Goal: Information Seeking & Learning: Find specific fact

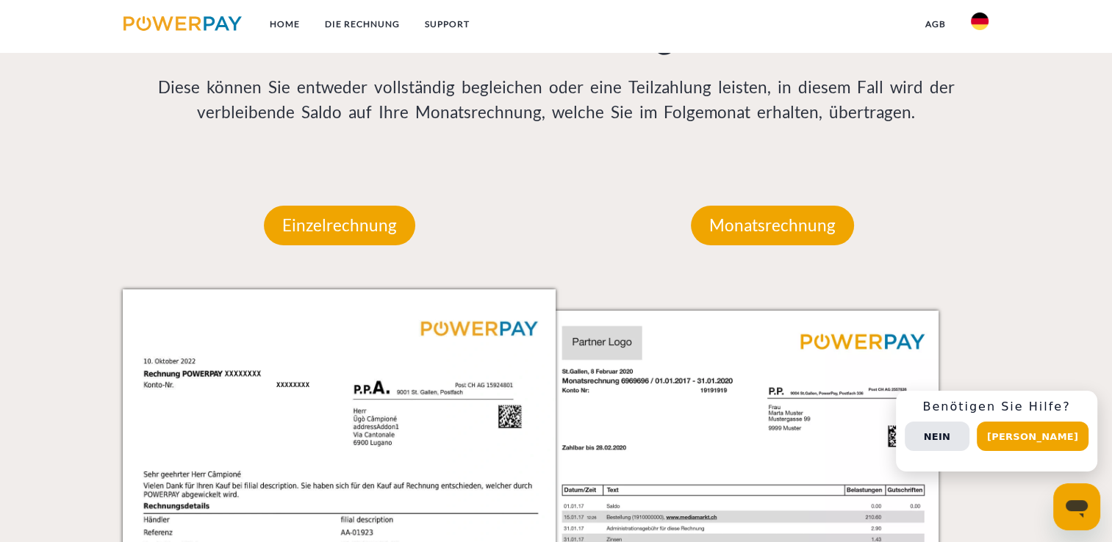
scroll to position [1176, 0]
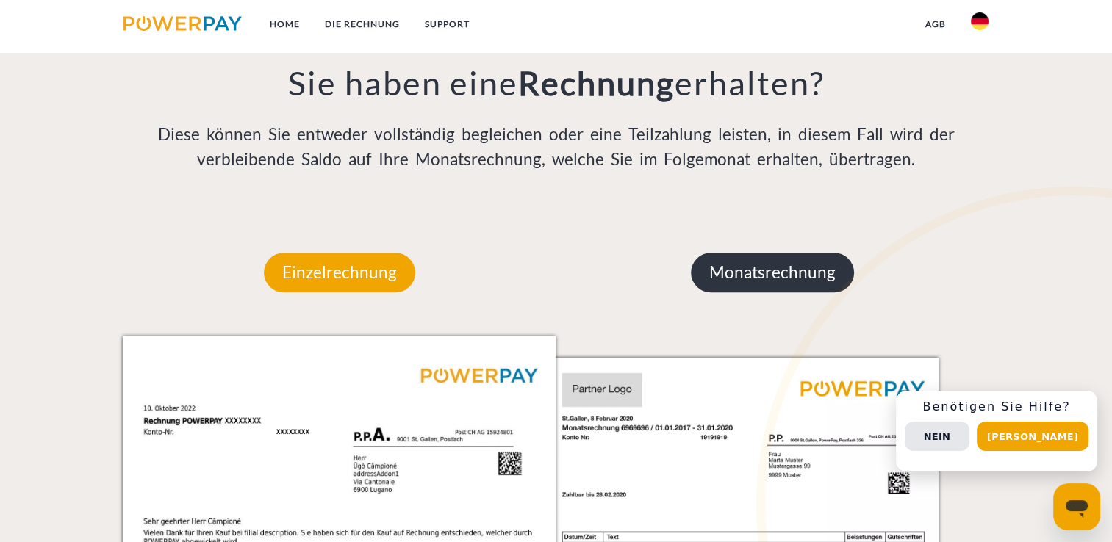
click at [797, 281] on p "Monatsrechnung" at bounding box center [772, 273] width 163 height 40
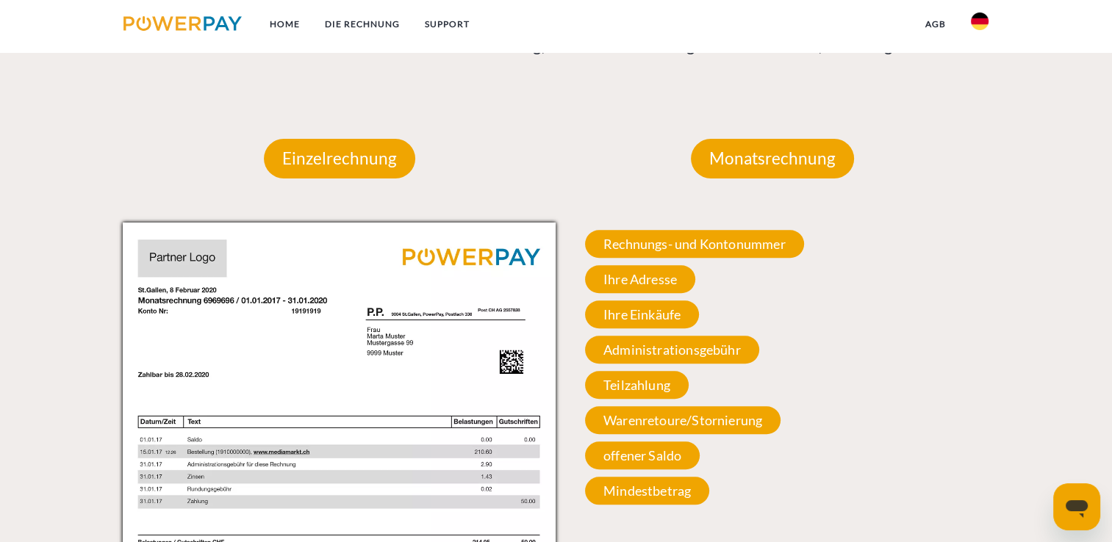
scroll to position [1323, 0]
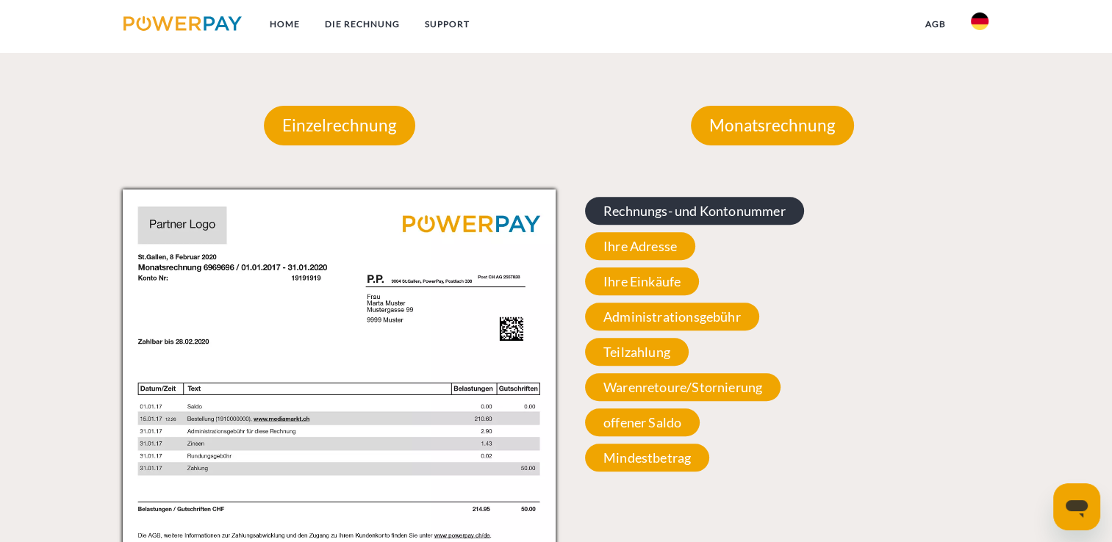
click at [736, 221] on span "Rechnungs- und Kontonummer" at bounding box center [694, 211] width 219 height 28
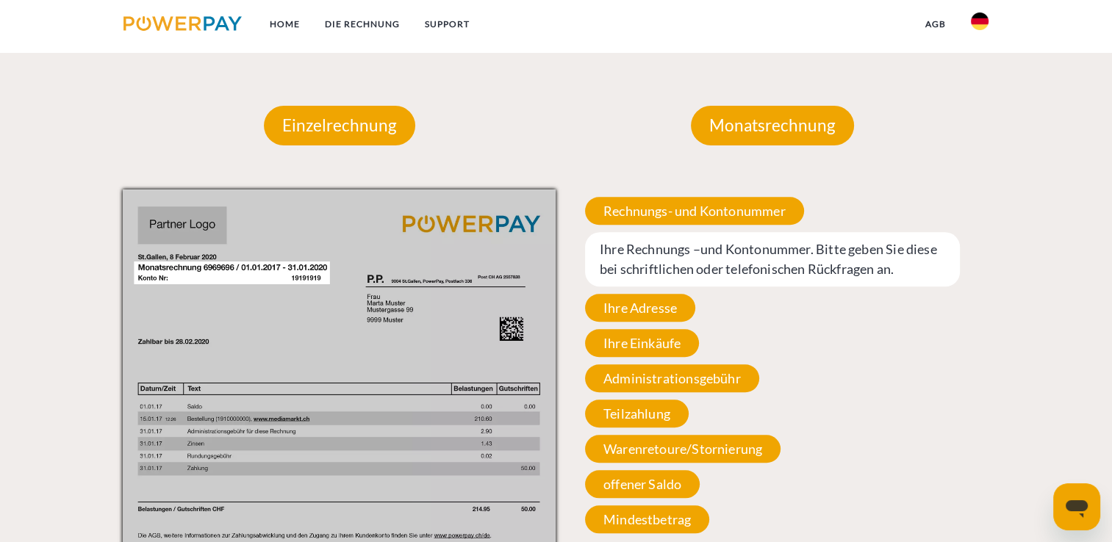
click at [774, 265] on span "Ihre Rechnungs –und Kontonummer. Bitte geben Sie diese bei schriftlichen oder t…" at bounding box center [772, 259] width 375 height 54
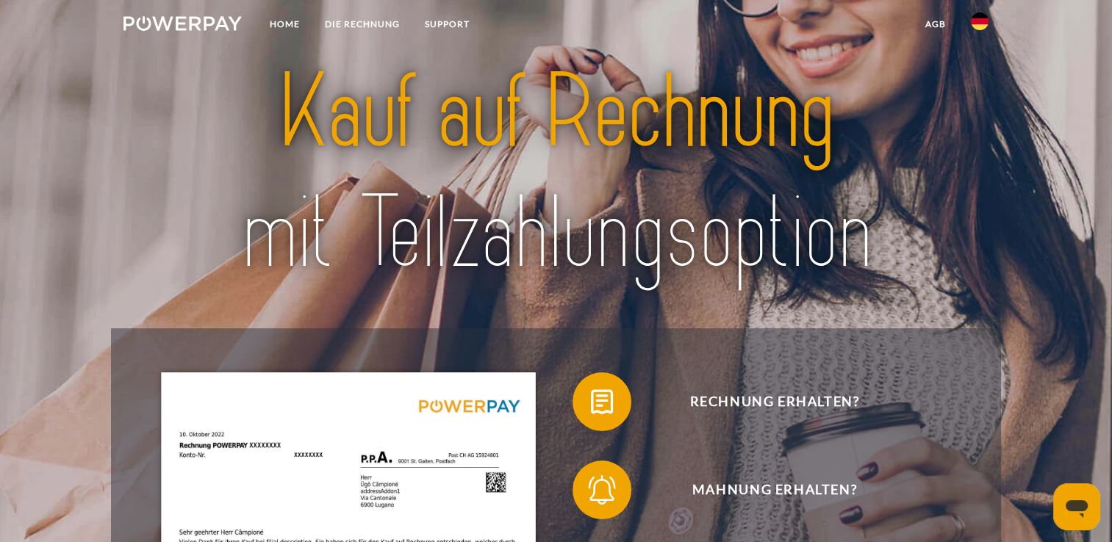
scroll to position [0, 0]
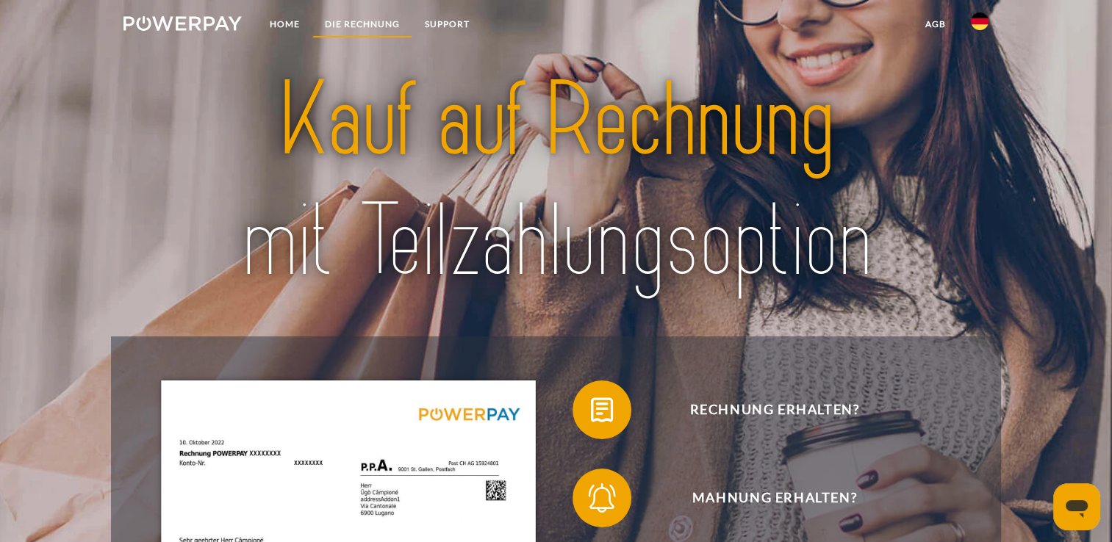
click at [362, 26] on link "DIE RECHNUNG" at bounding box center [362, 24] width 100 height 26
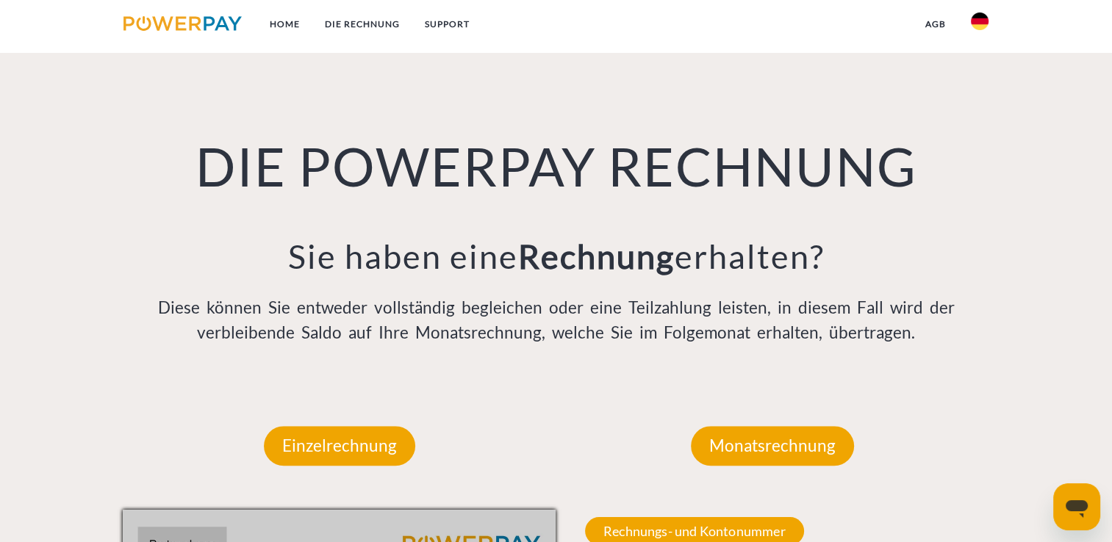
scroll to position [881, 0]
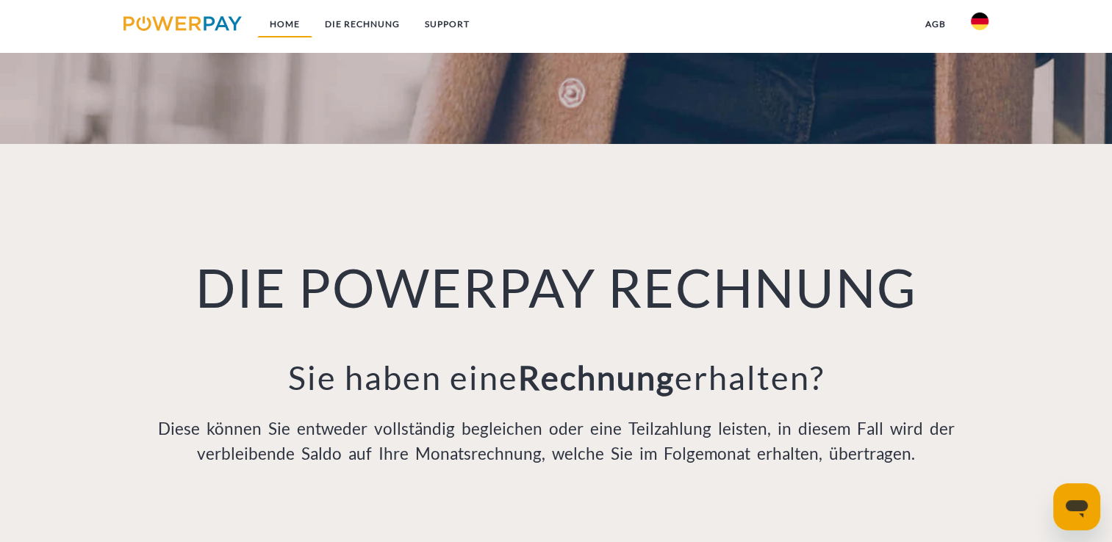
click at [276, 32] on link "Home" at bounding box center [284, 24] width 55 height 26
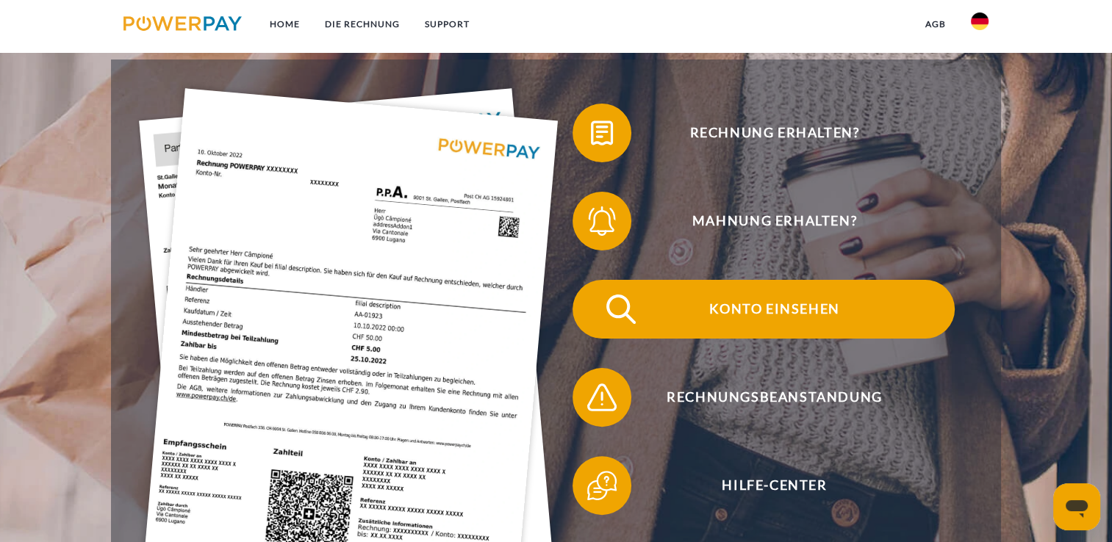
scroll to position [294, 0]
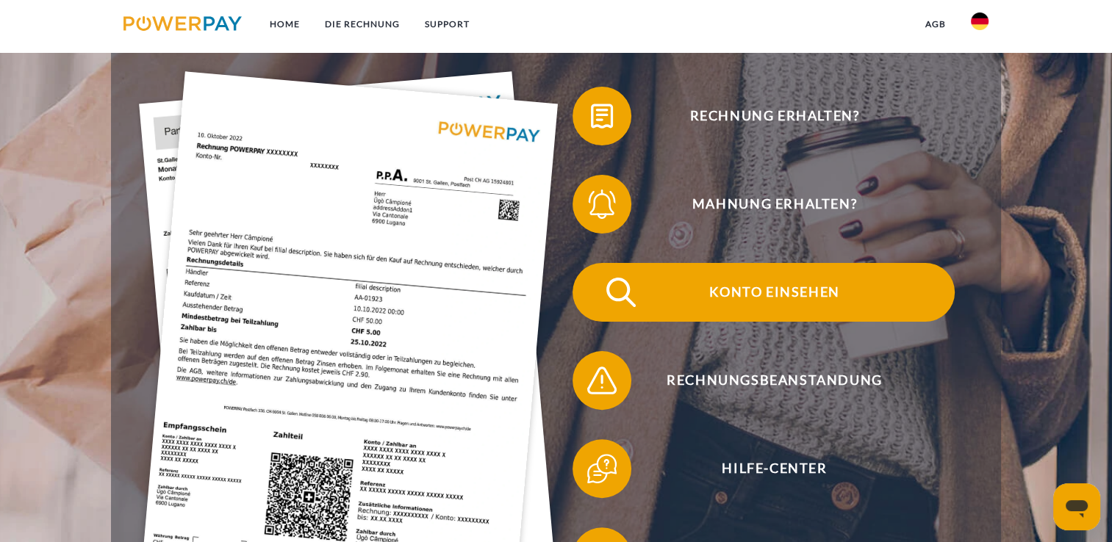
click at [685, 304] on span "Konto einsehen" at bounding box center [774, 292] width 360 height 59
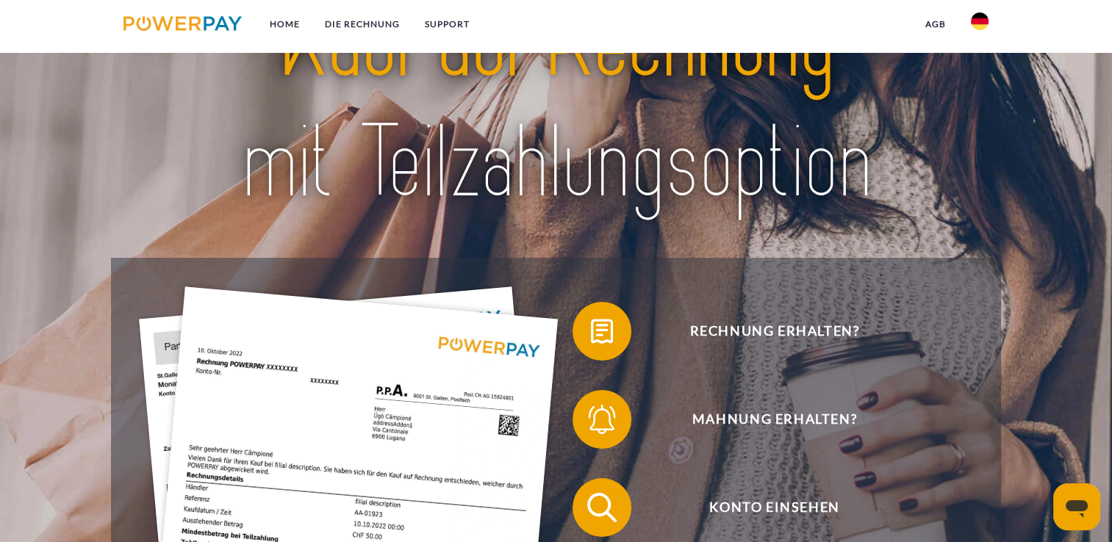
scroll to position [73, 0]
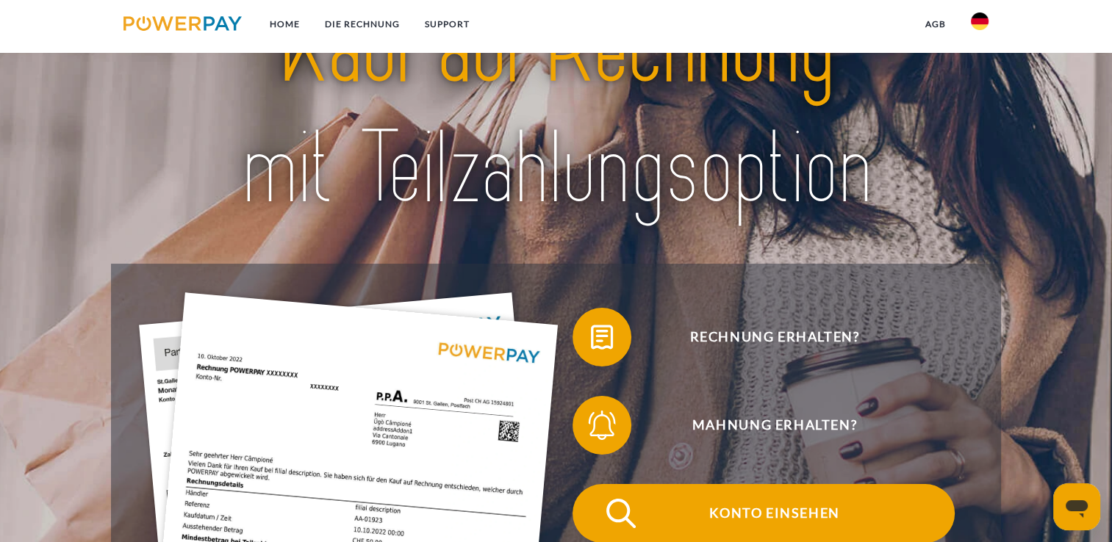
click at [736, 524] on span "Konto einsehen" at bounding box center [774, 513] width 360 height 59
